Goal: Information Seeking & Learning: Learn about a topic

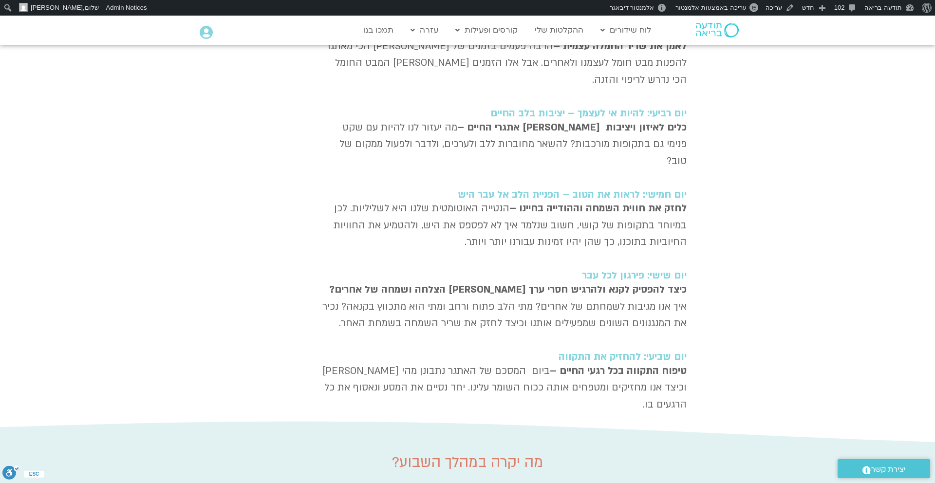
scroll to position [607, 0]
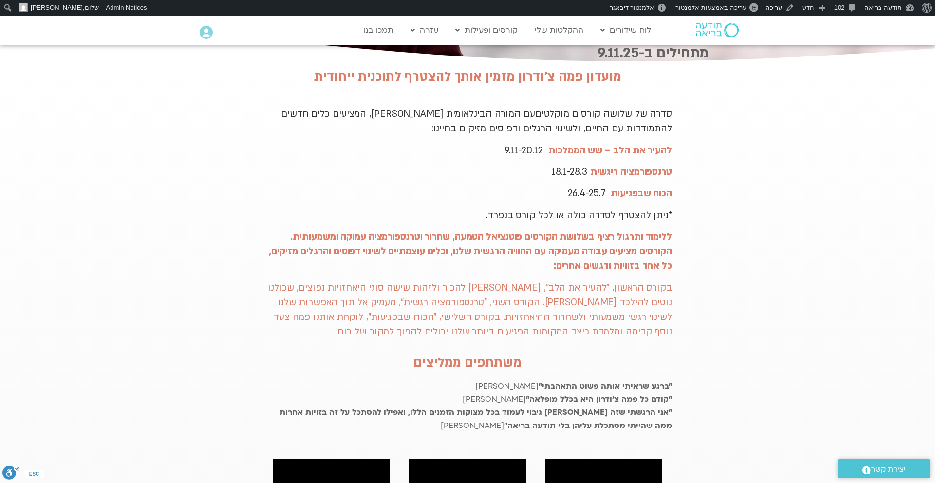
scroll to position [195, 0]
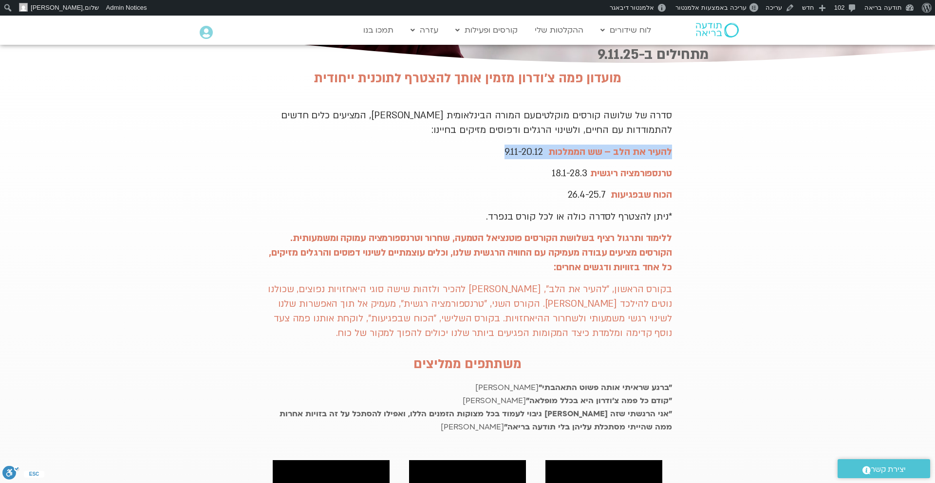
drag, startPoint x: 678, startPoint y: 131, endPoint x: 489, endPoint y: 136, distance: 189.5
click at [488, 135] on section "מועדון פמה צ׳ודרון מזמין אותך להצטרף לתוכנית ייחודית סדרה של שלושה קורסים מוקלט…" at bounding box center [467, 450] width 935 height 768
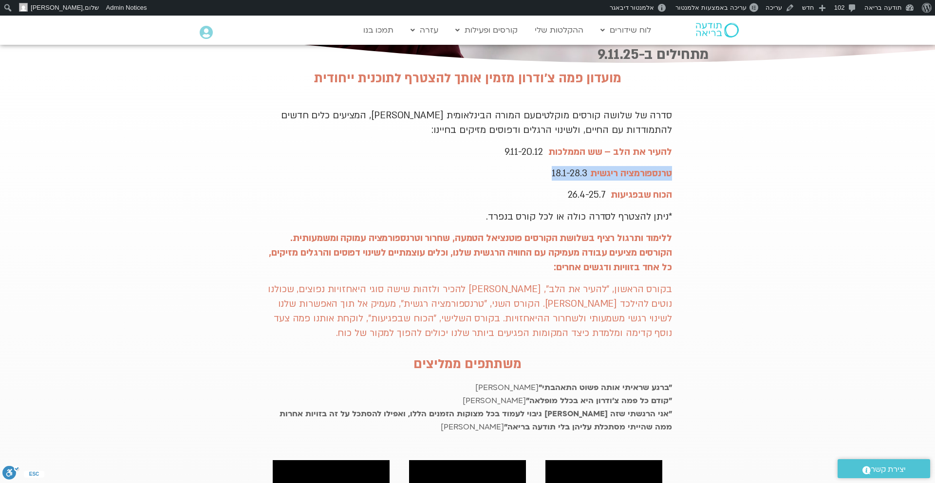
drag, startPoint x: 681, startPoint y: 163, endPoint x: 531, endPoint y: 155, distance: 150.2
click at [530, 155] on section "מועדון פמה צ׳ודרון מזמין אותך להצטרף לתוכנית ייחודית סדרה של שלושה קורסים מוקלט…" at bounding box center [467, 450] width 935 height 768
drag, startPoint x: 692, startPoint y: 177, endPoint x: 515, endPoint y: 180, distance: 176.3
click at [515, 180] on section "מועדון פמה צ׳ודרון מזמין אותך להצטרף לתוכנית ייחודית סדרה של שלושה קורסים מוקלט…" at bounding box center [467, 450] width 935 height 768
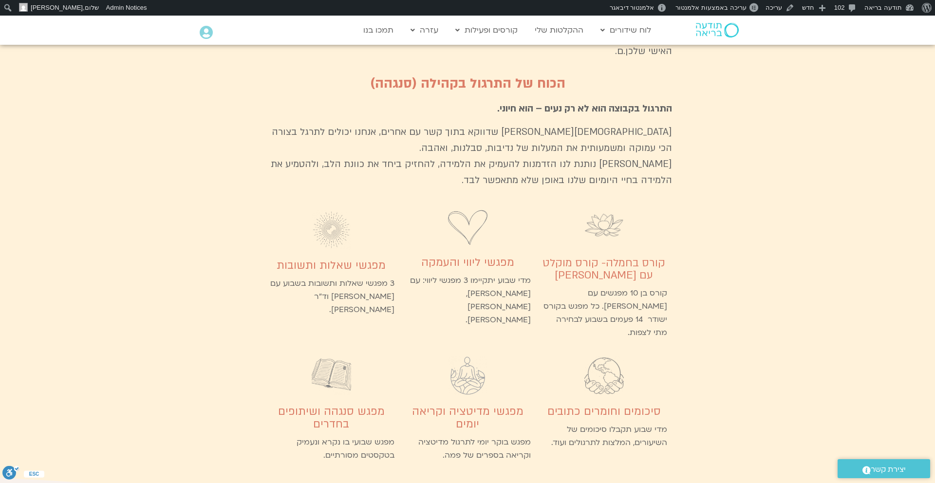
scroll to position [2496, 0]
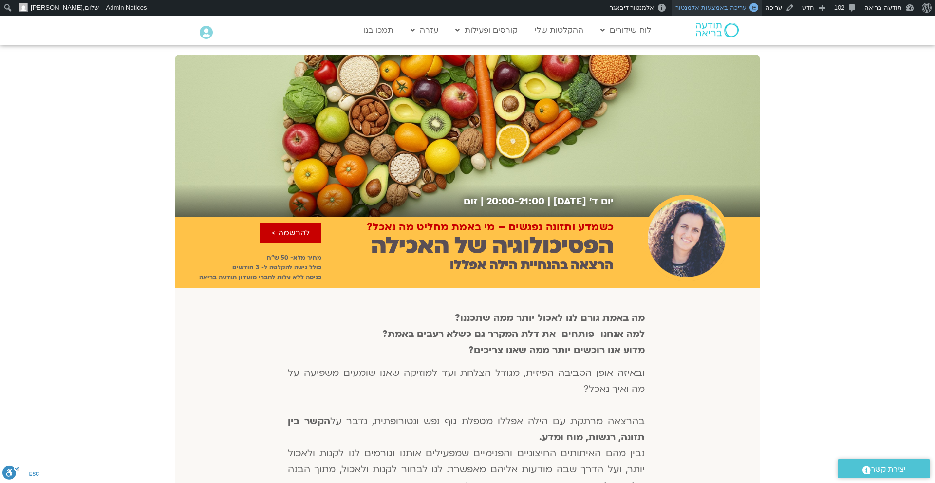
click at [737, 7] on span "עריכה באמצעות אלמנטור" at bounding box center [711, 7] width 71 height 7
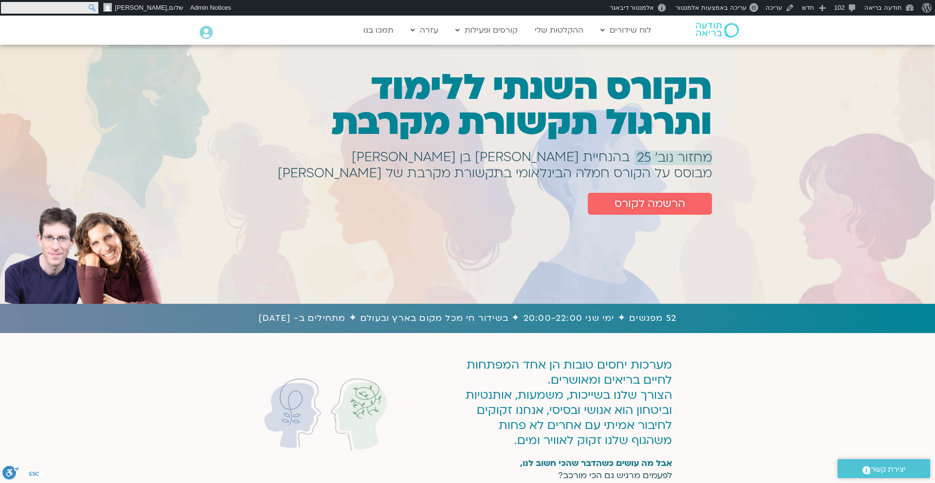
click at [7, 5] on input "חיפוש" at bounding box center [49, 8] width 97 height 12
click at [708, 31] on img at bounding box center [717, 30] width 43 height 15
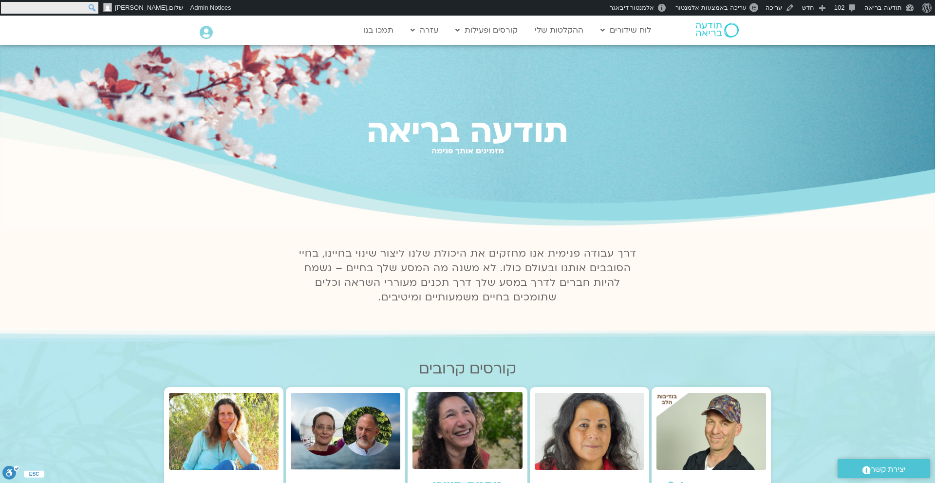
click at [7, 4] on input "חיפוש" at bounding box center [49, 8] width 97 height 12
click at [37, 5] on input "התמקדות" at bounding box center [49, 8] width 97 height 12
type input "נעה אלבלדה"
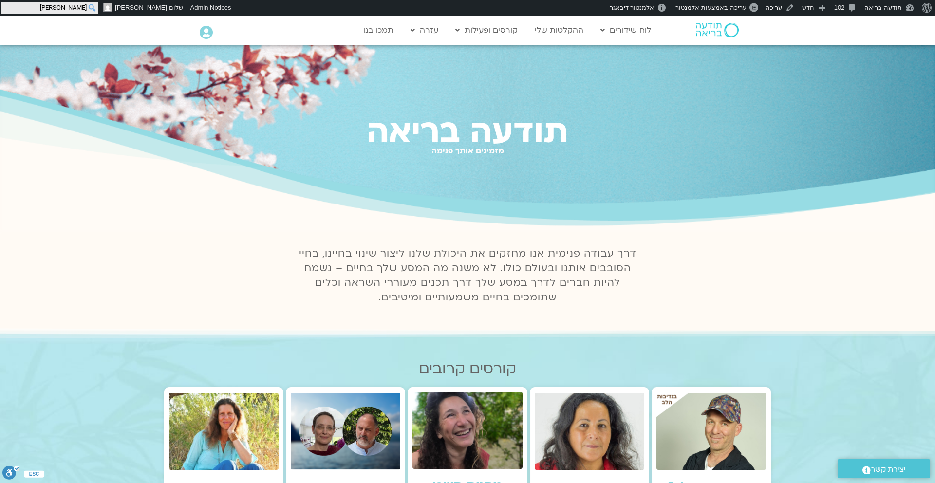
click input "חיפוש" at bounding box center [0, 0] width 0 height 0
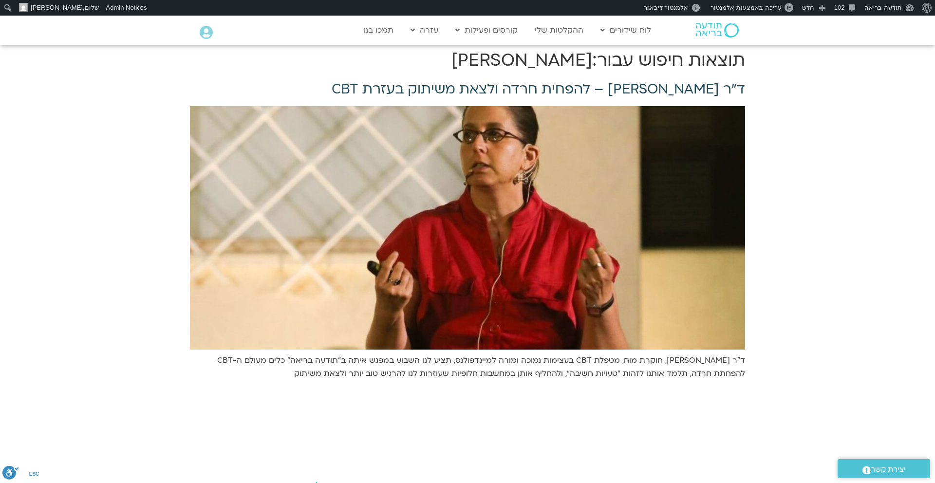
click at [524, 89] on link "ד״ר [PERSON_NAME] – להפחית חרדה ולצאת משיתוק בעזרת CBT" at bounding box center [538, 89] width 413 height 19
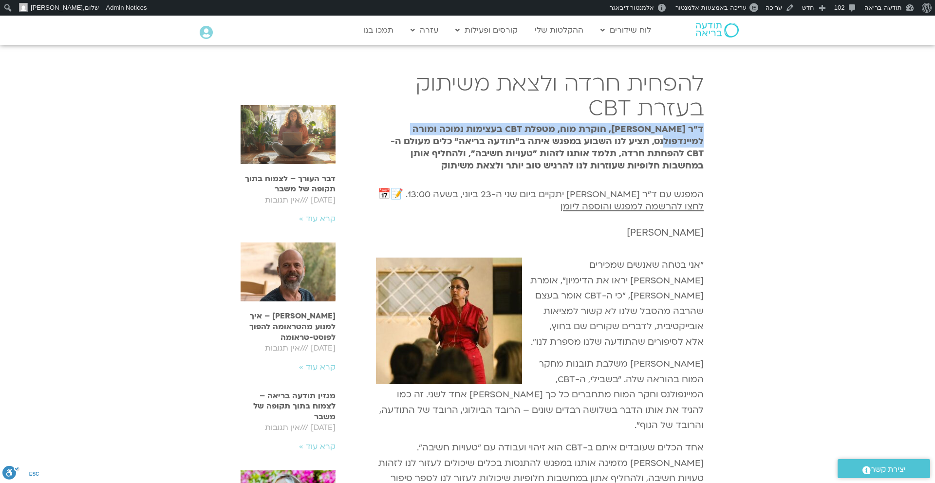
drag, startPoint x: 705, startPoint y: 128, endPoint x: 387, endPoint y: 130, distance: 318.0
copy h5 "ד״ר [PERSON_NAME], חוקרת מוח, מטפלת CBT בעצימות נמוכה ומורה למיינדפולנס"
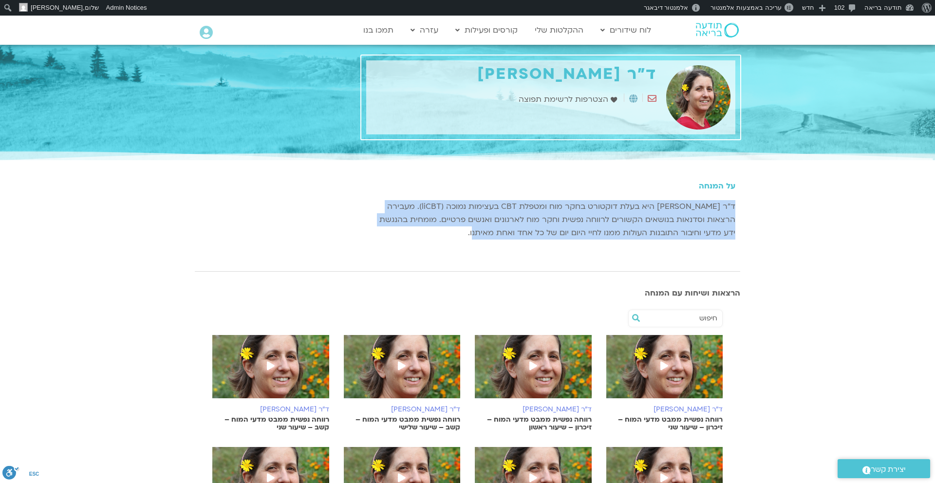
drag, startPoint x: 749, startPoint y: 204, endPoint x: 486, endPoint y: 237, distance: 264.6
click at [486, 237] on section "על המנחה ד״ר נועה אלבלדה היא בעלת דוקטורט בחקר מוח ומטפלת CBT בעצימות נמוכה (li…" at bounding box center [467, 210] width 935 height 97
copy p "ד״ר נועה אלבלדה היא בעלת דוקטורט בחקר מוח ומטפלת CBT בעצימות נמוכה (liCBT). מעב…"
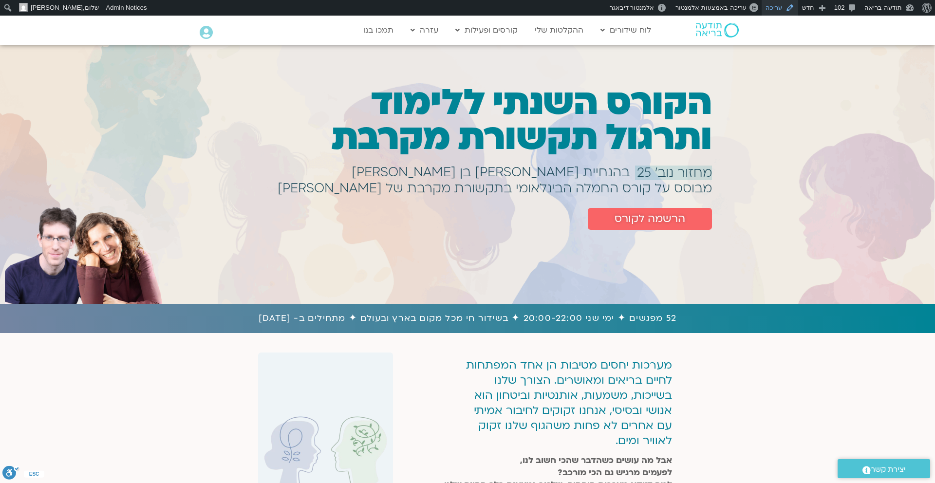
click at [773, 10] on link "עריכה" at bounding box center [780, 8] width 37 height 16
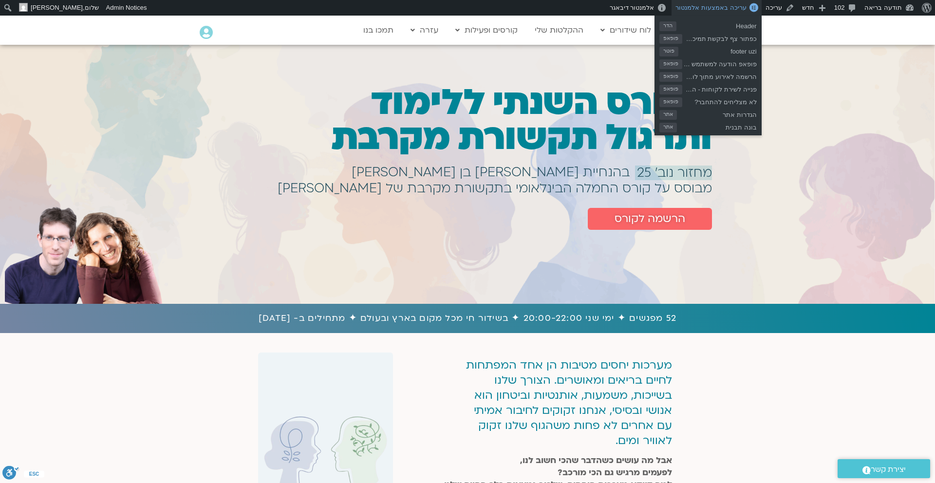
click at [737, 8] on span "עריכה באמצעות אלמנטור" at bounding box center [711, 7] width 71 height 7
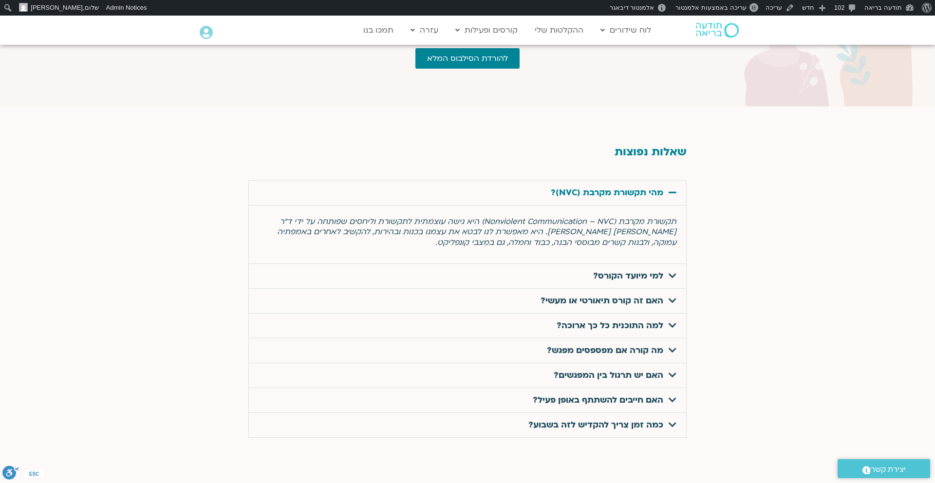
scroll to position [3087, 0]
click at [636, 188] on link "מהי תקשורת מקרבת (NVC)?" at bounding box center [607, 193] width 113 height 11
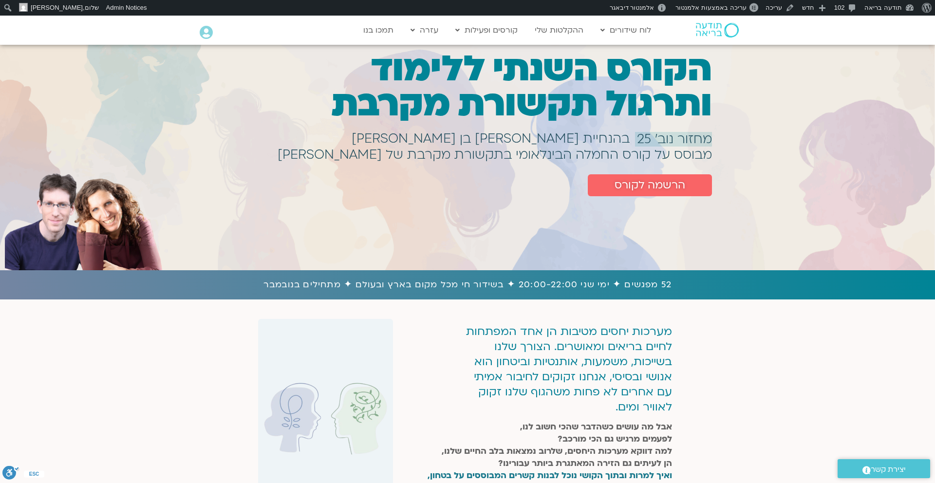
scroll to position [0, 0]
